Goal: Information Seeking & Learning: Learn about a topic

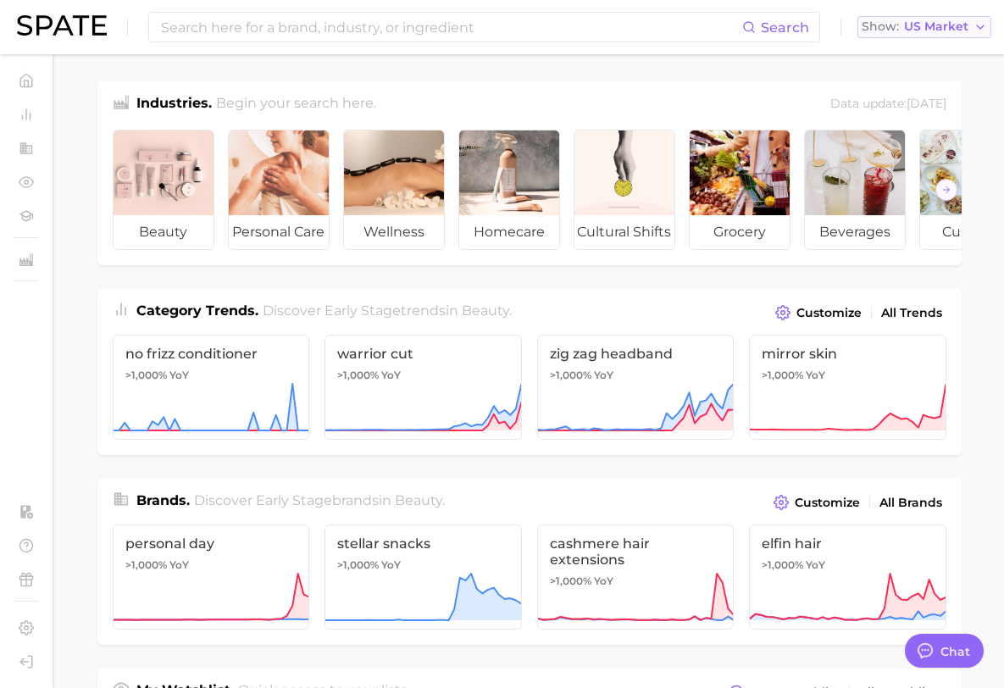
click at [929, 18] on button "Show US Market" at bounding box center [924, 27] width 134 height 22
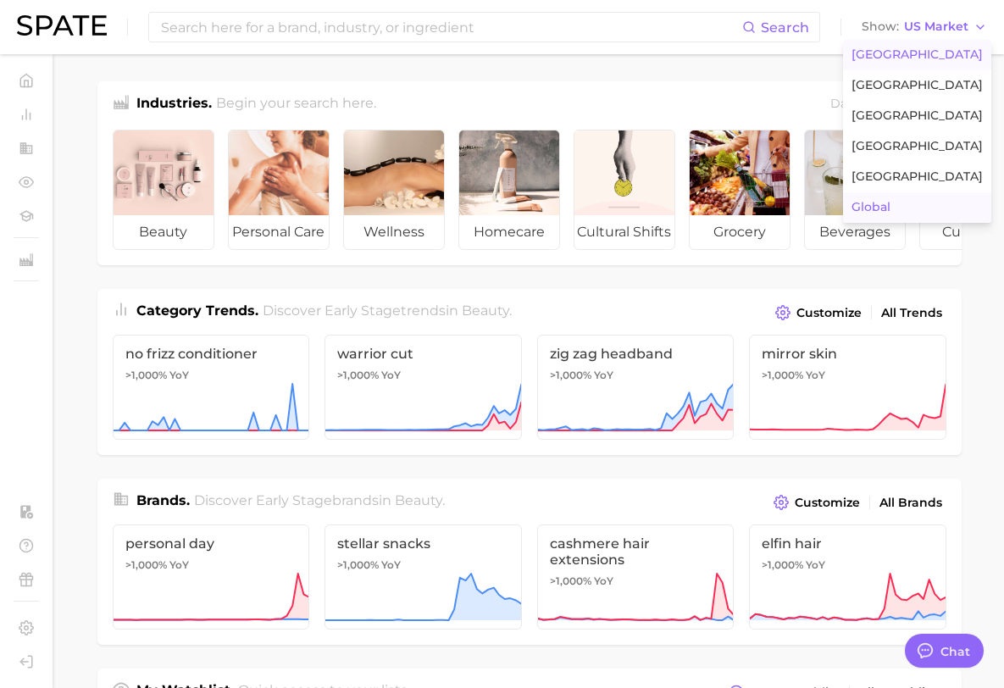
click at [883, 202] on span "Global" at bounding box center [870, 207] width 39 height 14
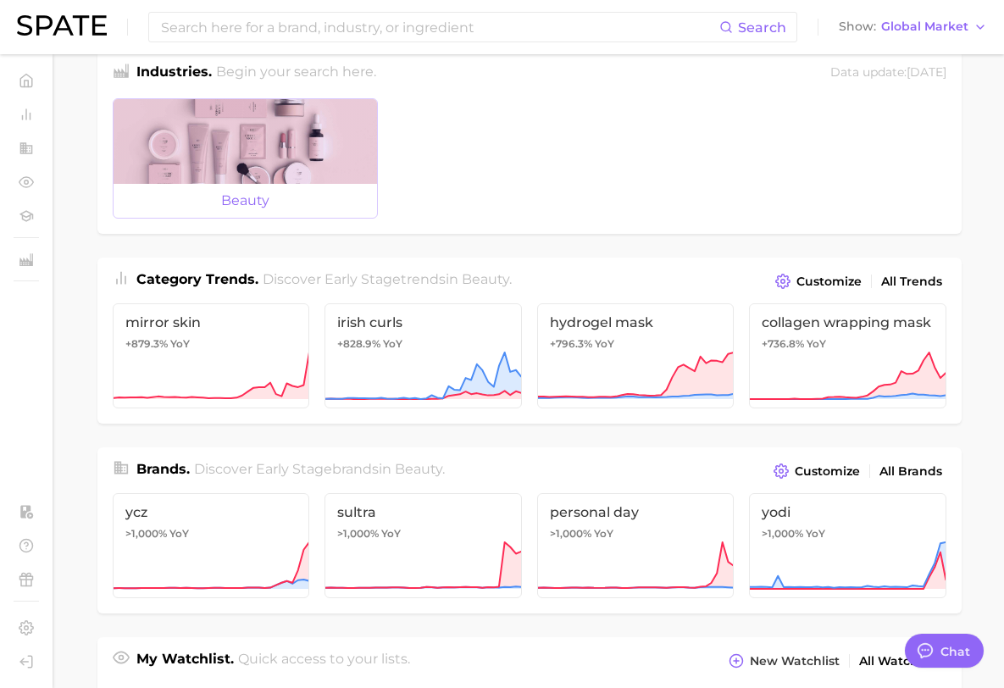
scroll to position [32, 0]
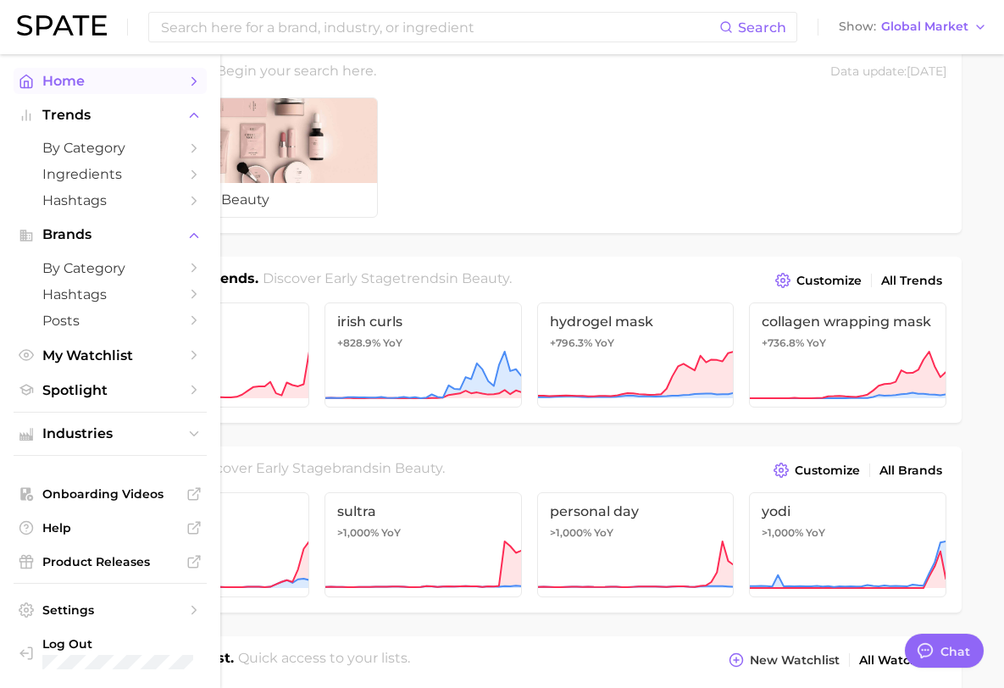
click at [65, 81] on span "Home" at bounding box center [110, 81] width 136 height 16
click at [199, 80] on icon "Sidebar" at bounding box center [193, 81] width 15 height 15
click at [170, 151] on span "by Category" at bounding box center [110, 148] width 136 height 16
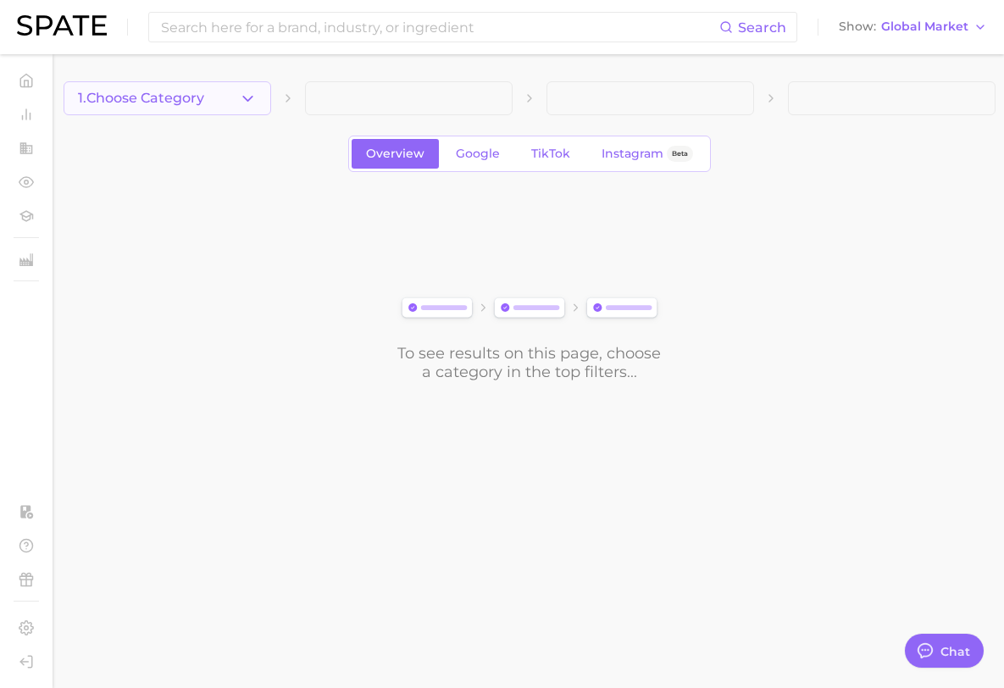
click at [226, 93] on button "1. Choose Category" at bounding box center [168, 98] width 208 height 34
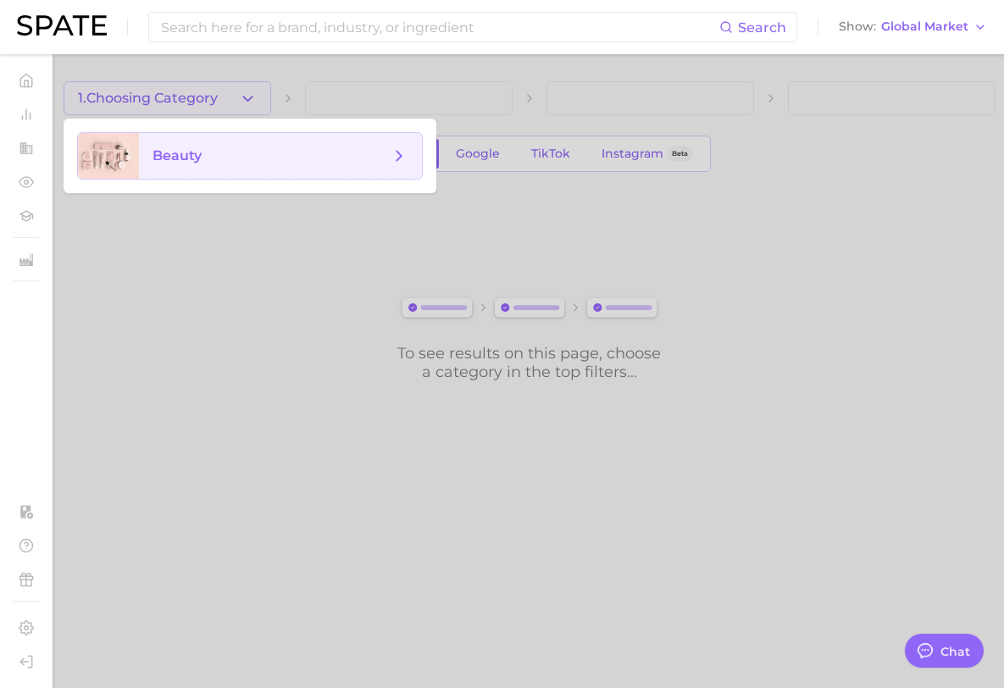
click at [258, 145] on span "beauty" at bounding box center [280, 156] width 283 height 46
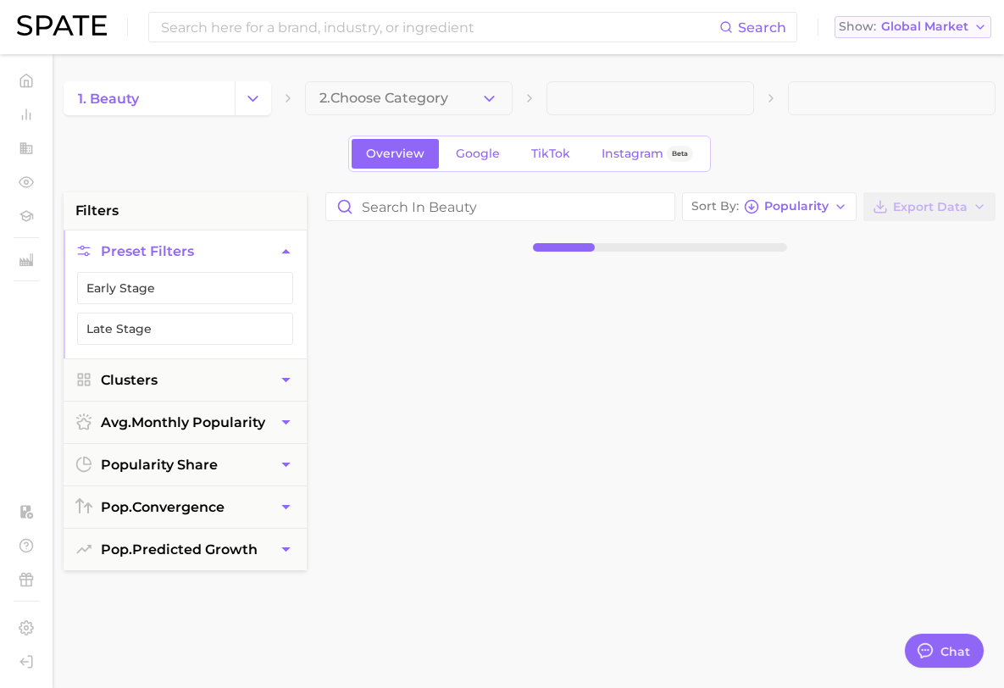
click at [945, 24] on span "Global Market" at bounding box center [924, 26] width 87 height 9
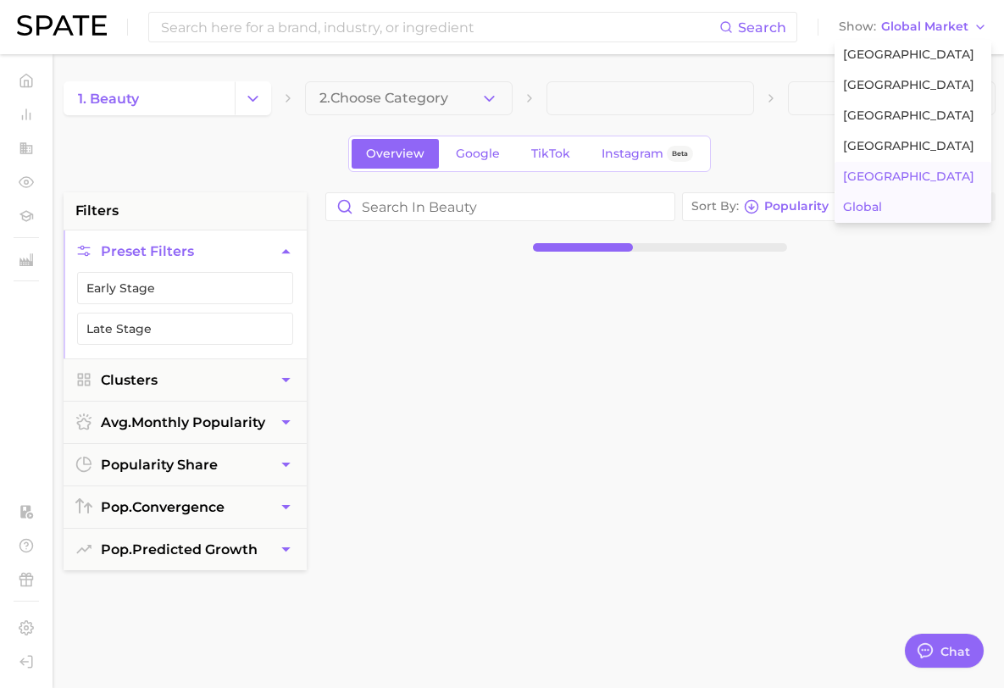
click at [875, 173] on span "Japan" at bounding box center [908, 176] width 131 height 14
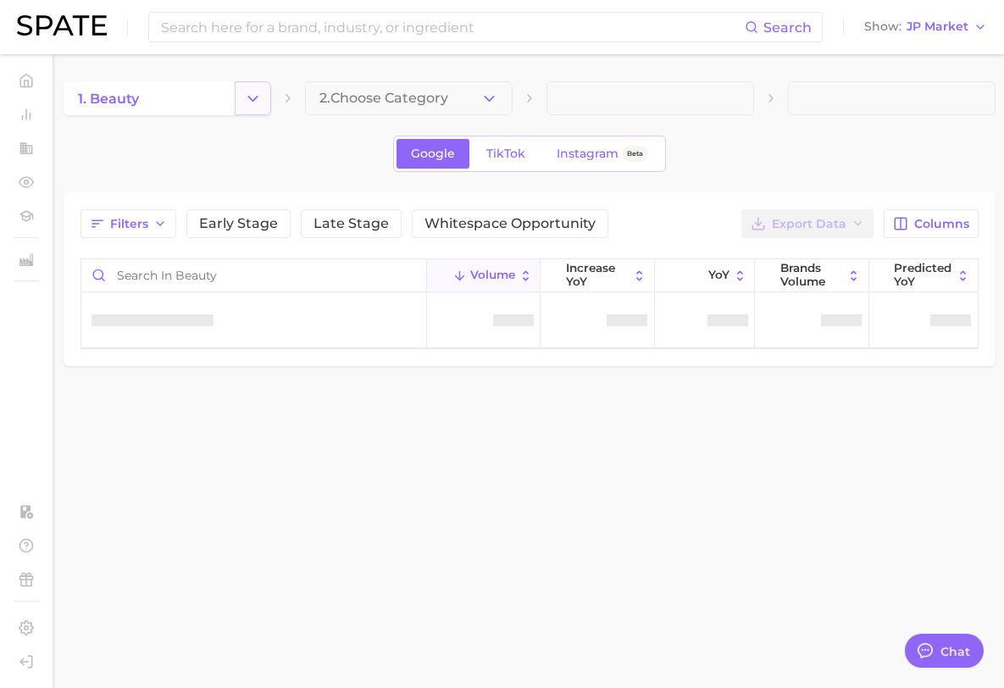
click at [240, 97] on button "Change Category" at bounding box center [253, 98] width 36 height 34
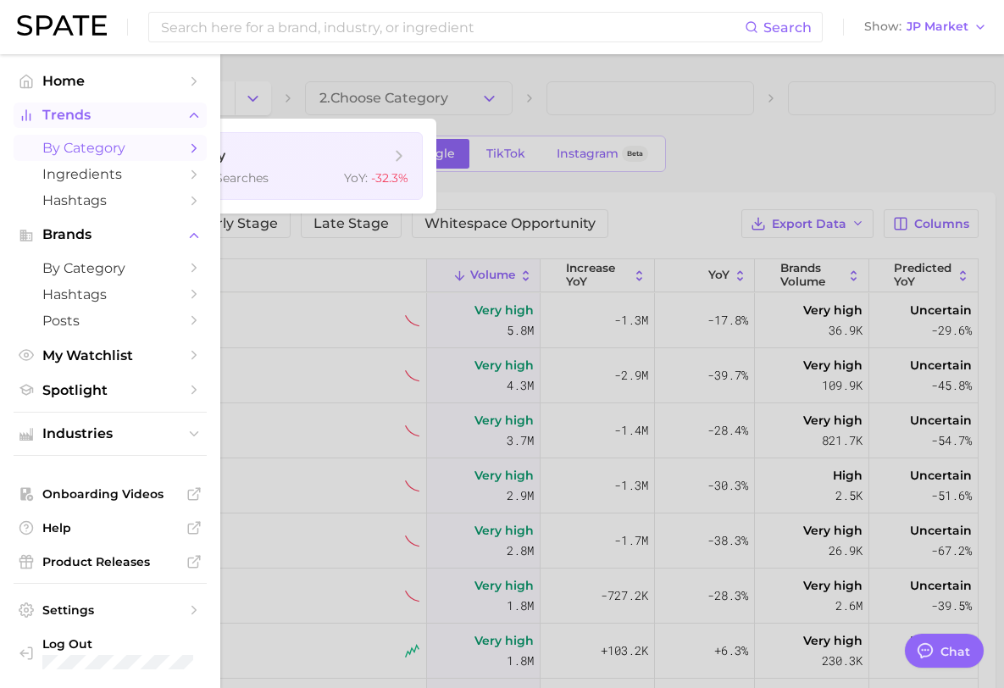
type textarea "x"
click at [91, 84] on span "Home" at bounding box center [110, 81] width 136 height 16
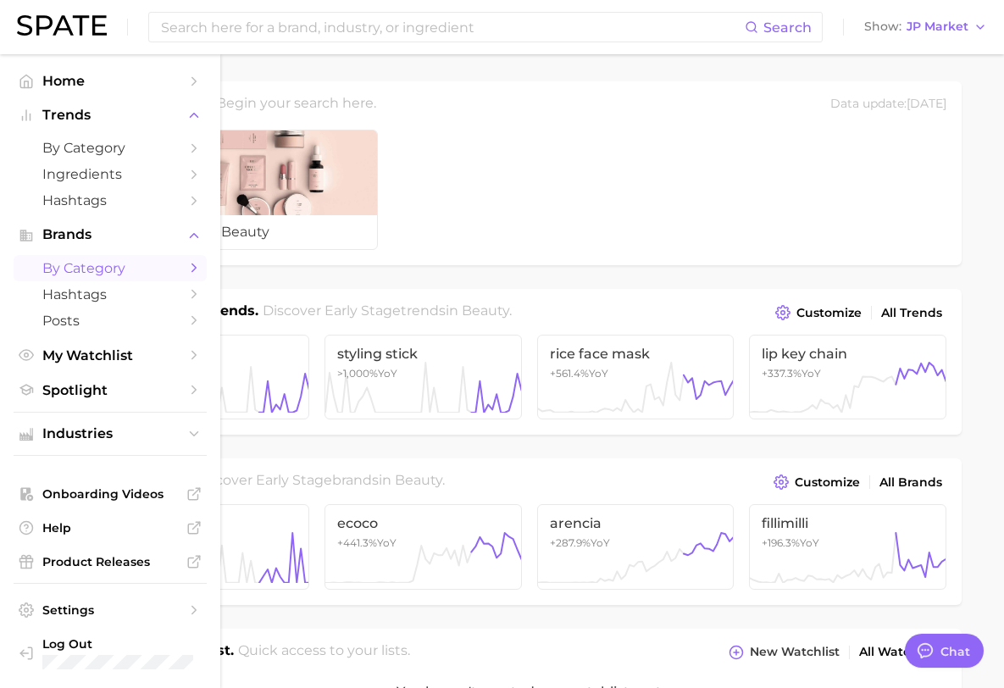
click at [100, 265] on span "by Category" at bounding box center [110, 268] width 136 height 16
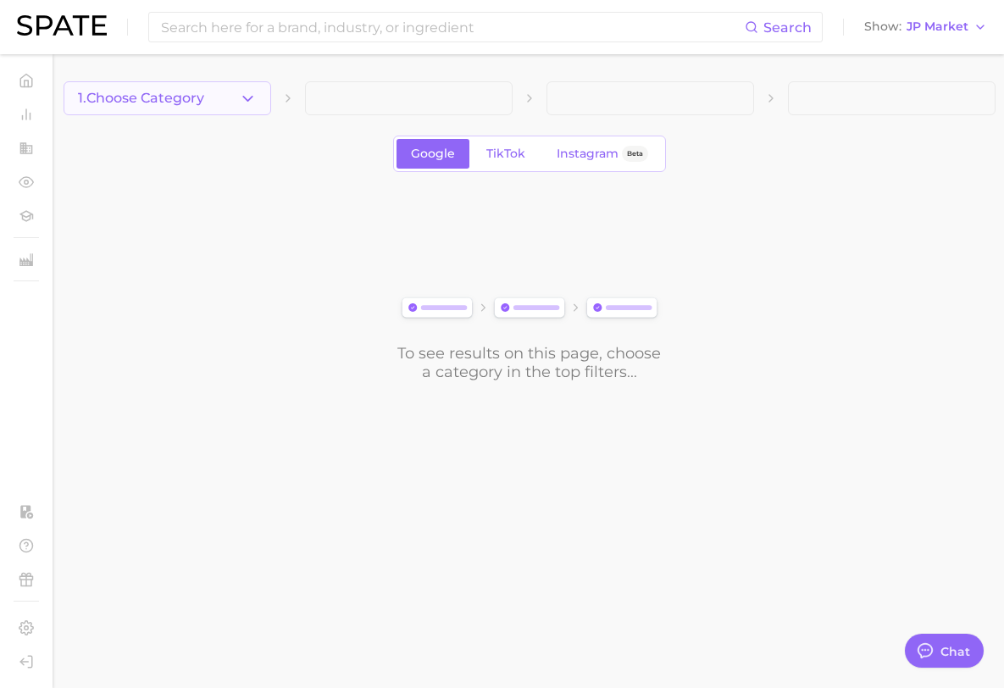
click at [224, 111] on button "1. Choose Category" at bounding box center [168, 98] width 208 height 34
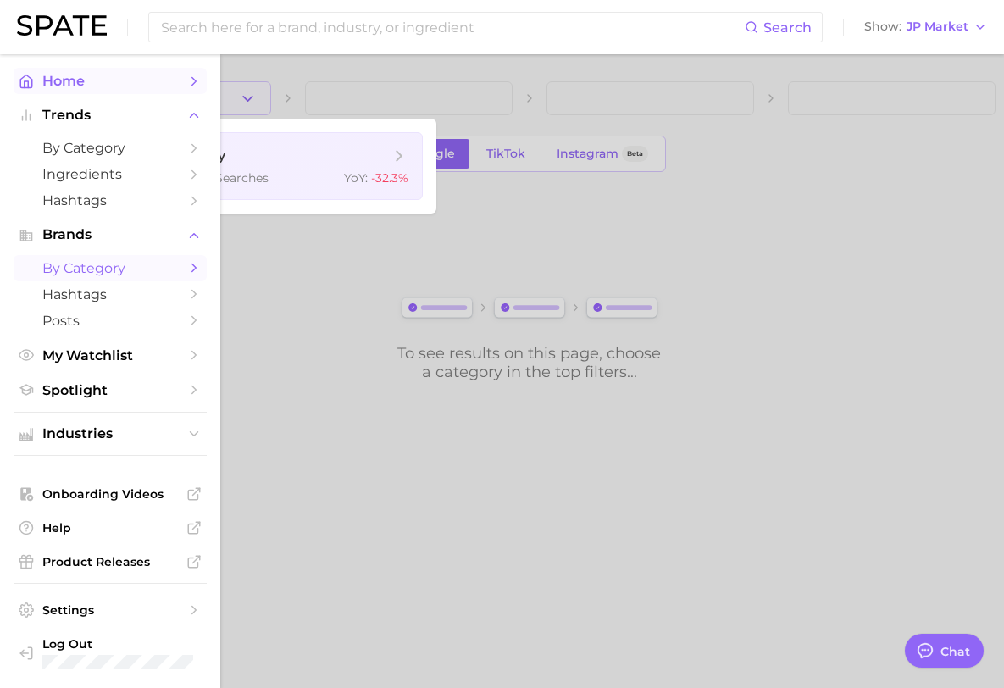
click at [36, 80] on link "Home" at bounding box center [110, 81] width 193 height 26
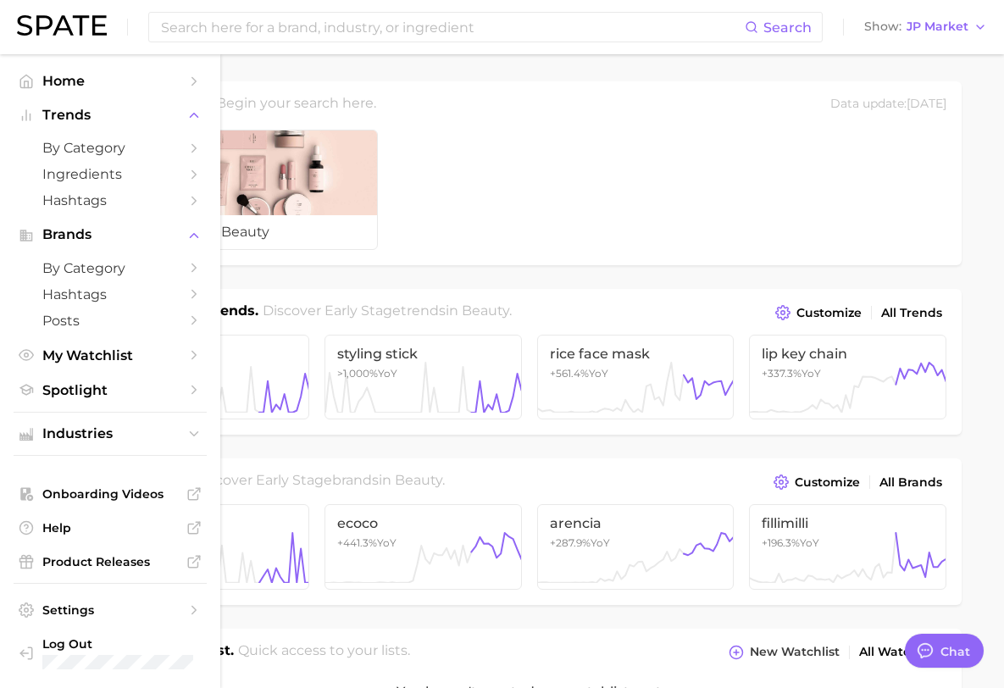
click at [42, 80] on span "Home" at bounding box center [110, 81] width 136 height 16
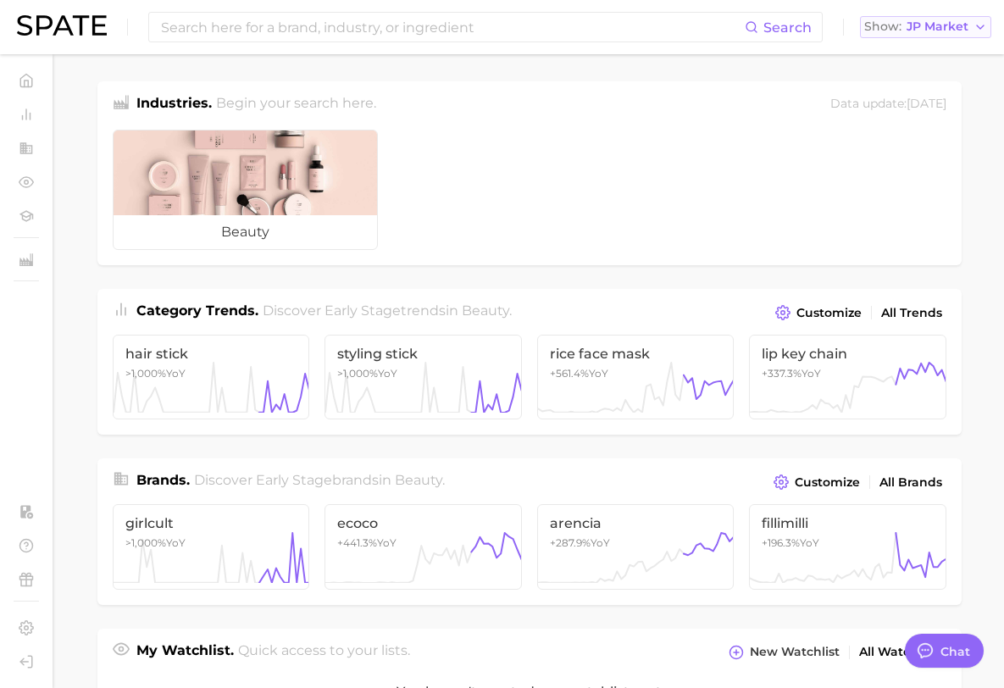
click at [906, 27] on div "Show JP Market" at bounding box center [916, 26] width 104 height 9
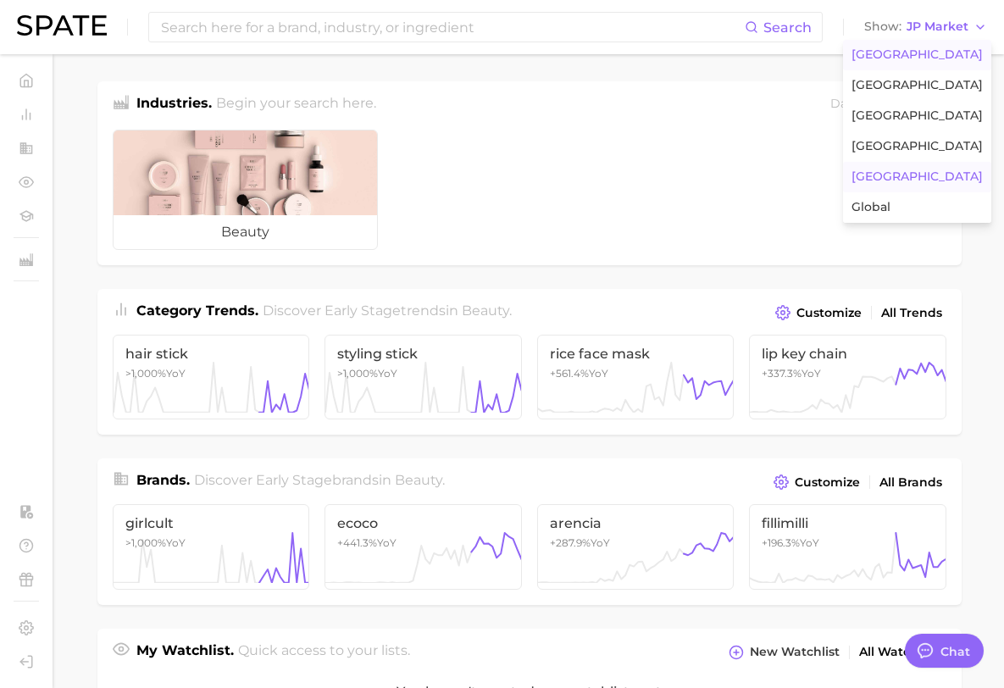
click at [889, 51] on span "United States" at bounding box center [916, 54] width 131 height 14
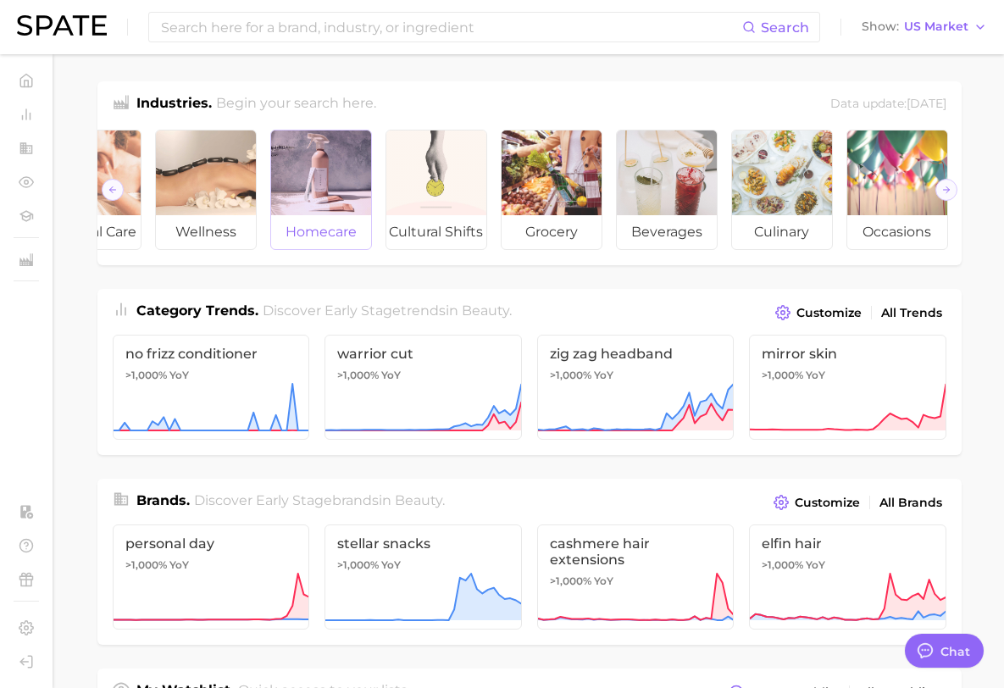
scroll to position [0, 190]
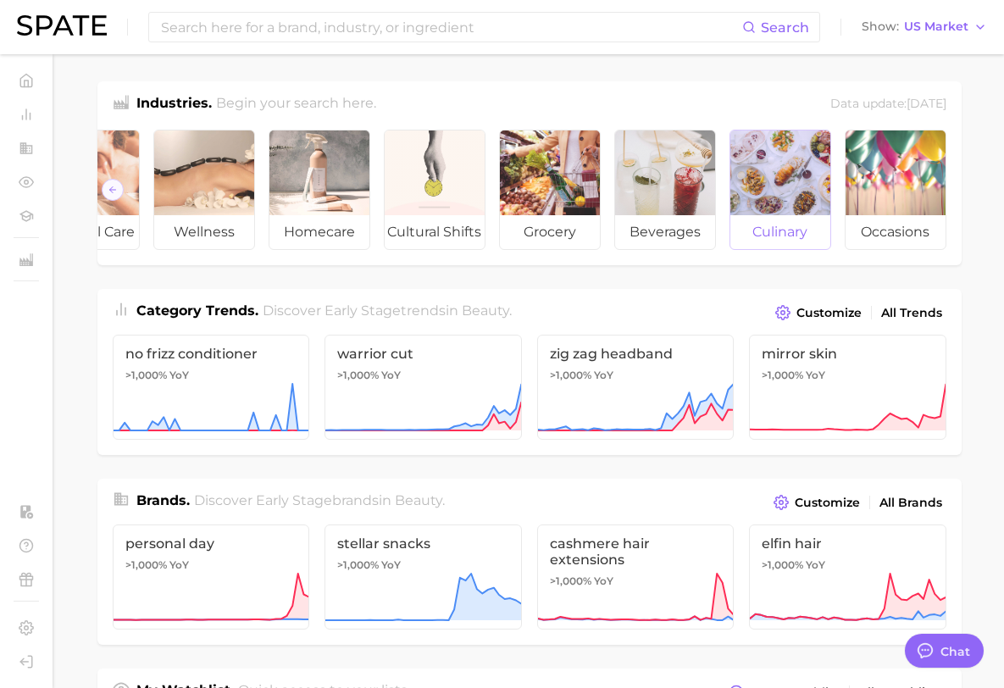
click at [763, 167] on div at bounding box center [780, 172] width 100 height 85
